Goal: Transaction & Acquisition: Purchase product/service

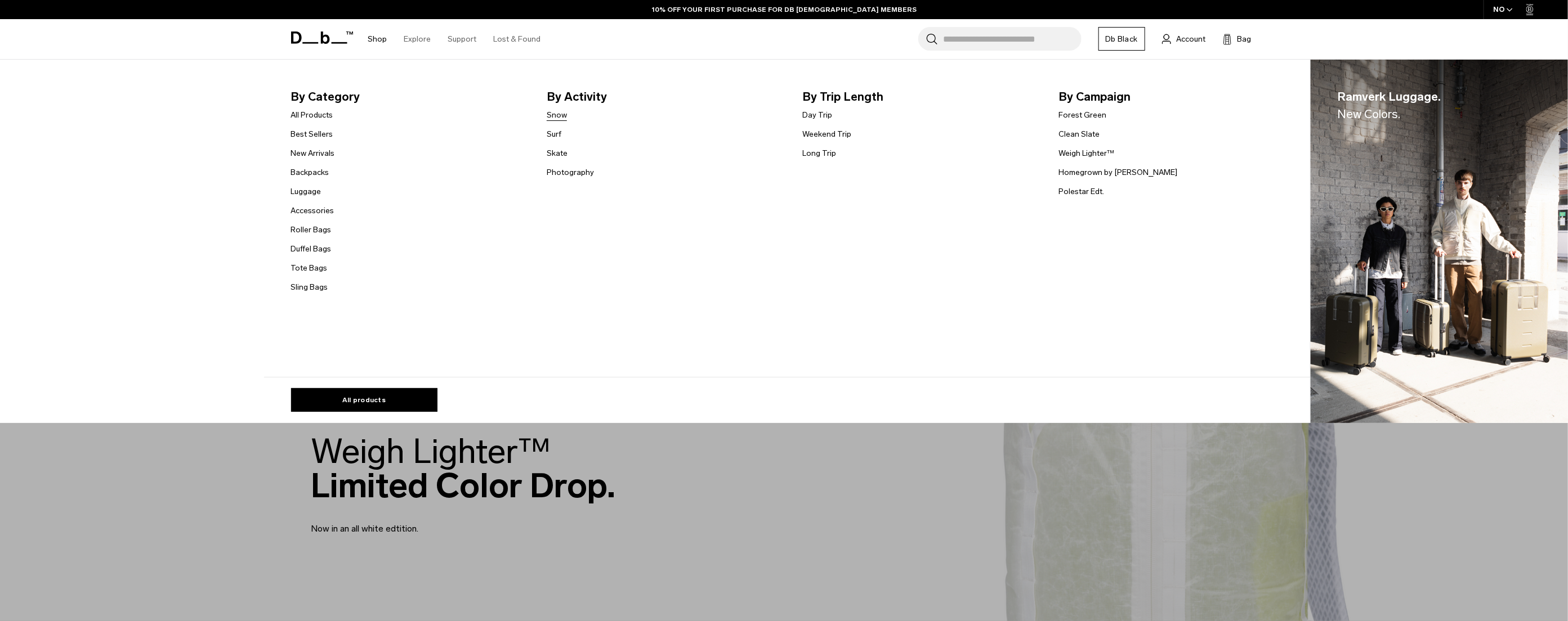
click at [566, 117] on link "Snow" at bounding box center [557, 115] width 20 height 12
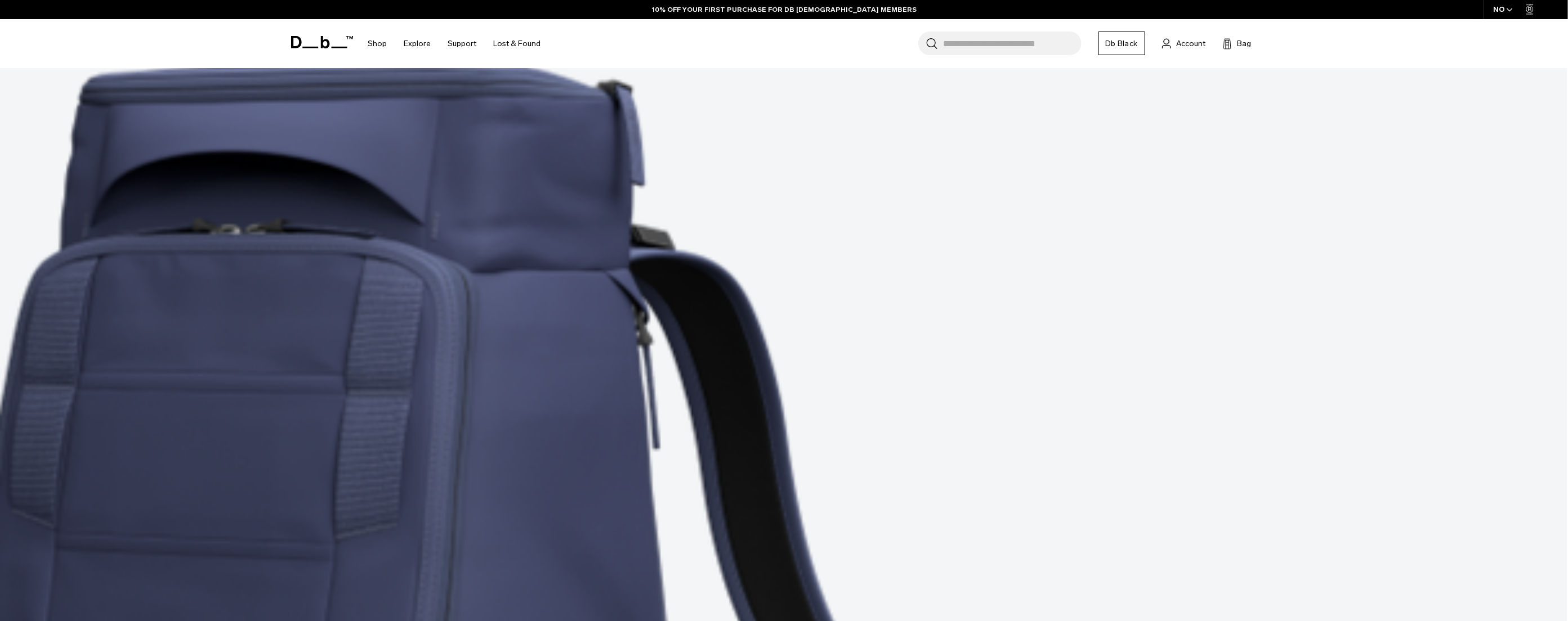
scroll to position [463, 0]
